Goal: Find specific fact: Find specific fact

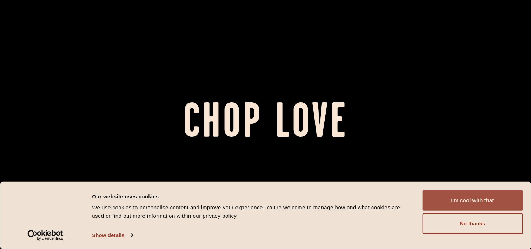
click at [488, 199] on button "I'm cool with that" at bounding box center [472, 200] width 100 height 20
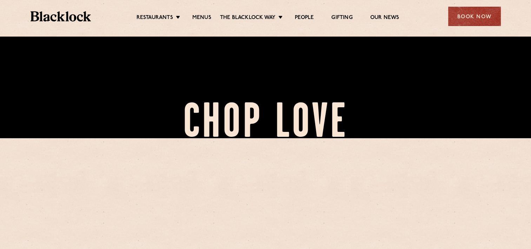
scroll to position [140, 0]
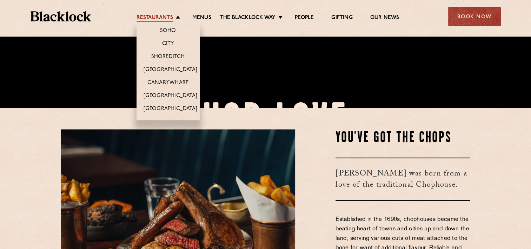
click at [169, 18] on link "Restaurants" at bounding box center [155, 18] width 37 height 8
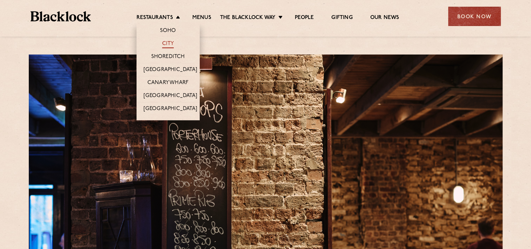
click at [169, 44] on link "City" at bounding box center [168, 44] width 12 height 8
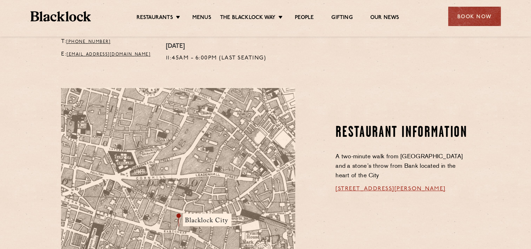
scroll to position [351, 0]
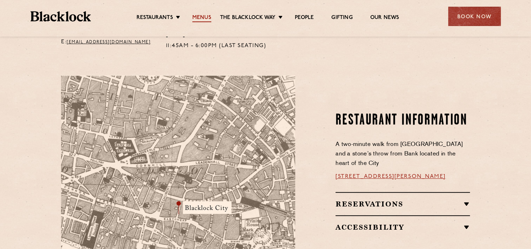
click at [203, 14] on link "Menus" at bounding box center [201, 18] width 19 height 8
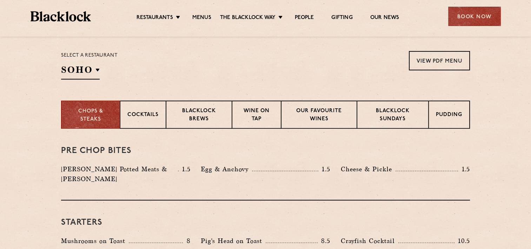
scroll to position [176, 0]
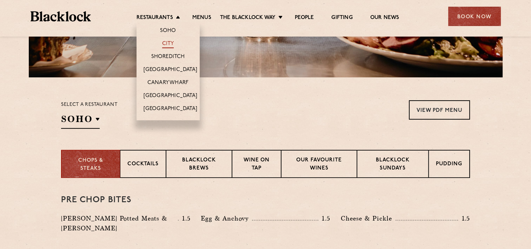
click at [170, 44] on link "City" at bounding box center [168, 44] width 12 height 8
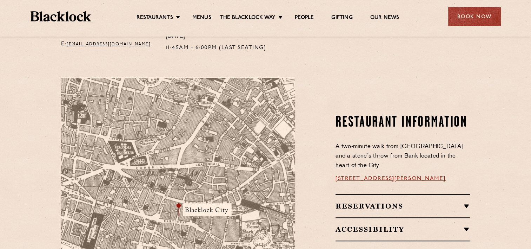
scroll to position [246, 0]
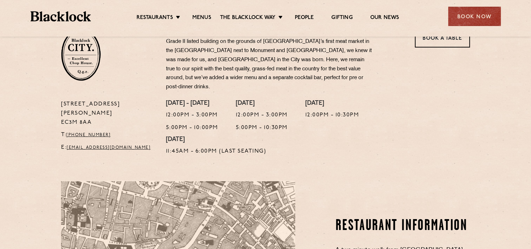
drag, startPoint x: 94, startPoint y: 103, endPoint x: 62, endPoint y: 104, distance: 32.3
click at [62, 104] on p "13 Philpot Lane EC3M 8AA" at bounding box center [108, 113] width 94 height 27
copy p "EC3M 8AA"
